Goal: Task Accomplishment & Management: Complete application form

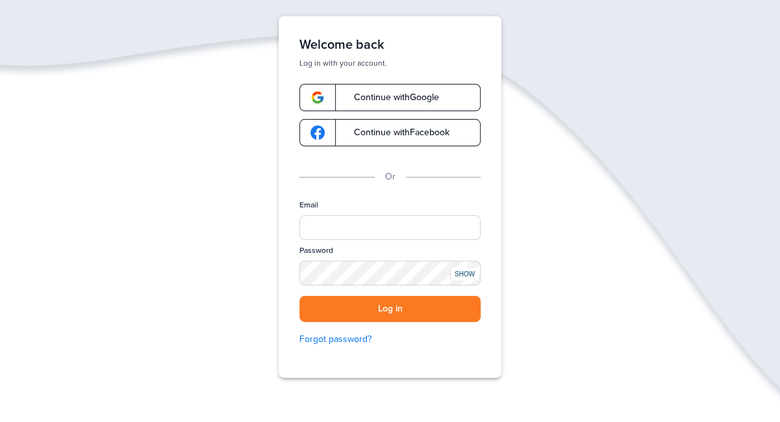
scroll to position [66, 0]
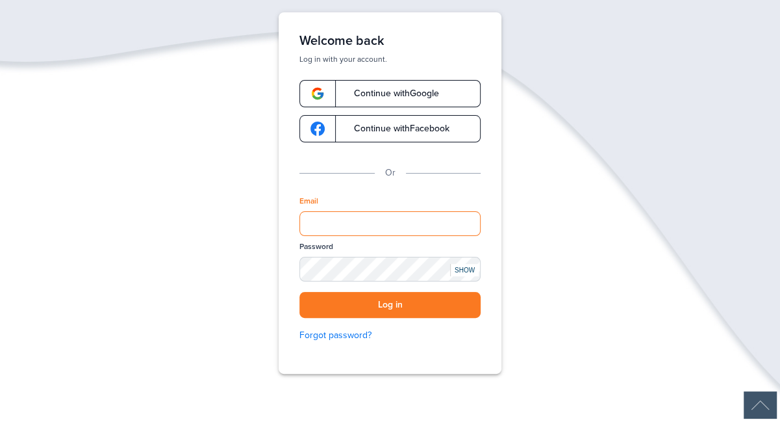
click at [329, 225] on input "Email" at bounding box center [390, 223] width 181 height 25
click at [531, 233] on div "Verify your Email We just resent an email with a link to set your password to .…" at bounding box center [390, 233] width 780 height 442
drag, startPoint x: 310, startPoint y: 222, endPoint x: 253, endPoint y: 229, distance: 57.0
click at [308, 224] on input "Email" at bounding box center [390, 223] width 181 height 25
type input "**********"
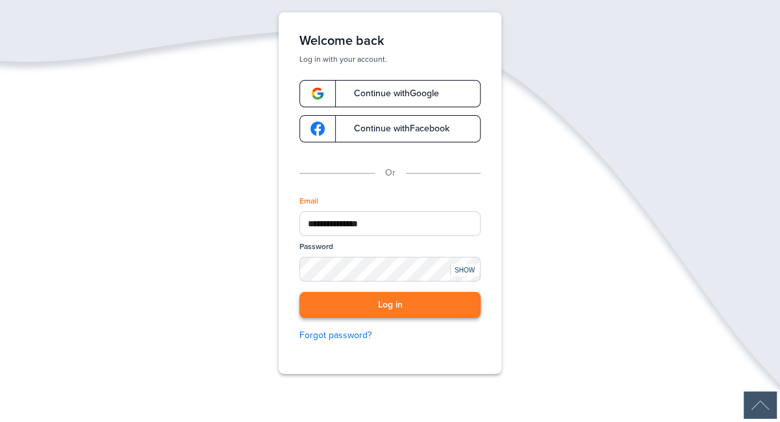
click at [384, 307] on button "Log in" at bounding box center [390, 305] width 181 height 27
